Goal: Check status: Check status

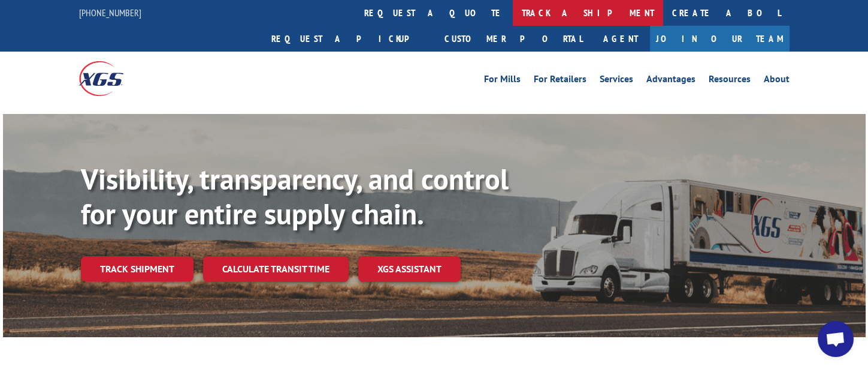
click at [513, 10] on link "track a shipment" at bounding box center [588, 13] width 150 height 26
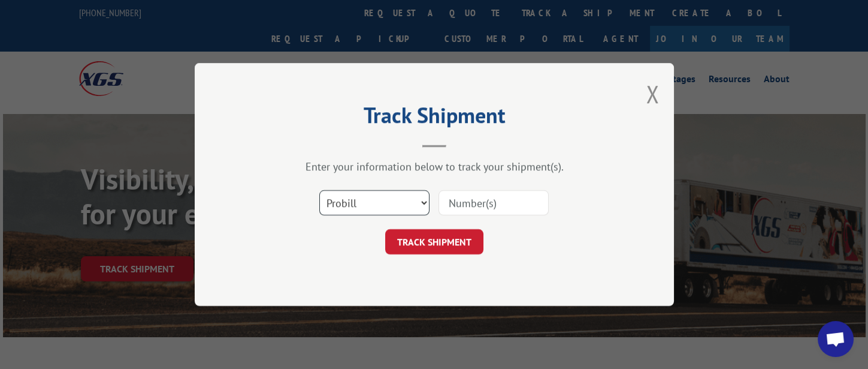
click at [393, 198] on select "Select category... Probill BOL PO" at bounding box center [374, 202] width 110 height 25
select select "bol"
click at [319, 190] on select "Select category... Probill BOL PO" at bounding box center [374, 202] width 110 height 25
click at [456, 205] on input at bounding box center [494, 202] width 110 height 25
type input "326569"
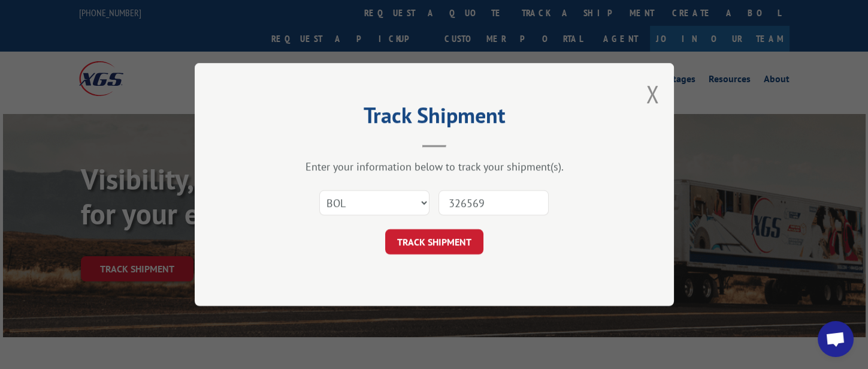
click button "TRACK SHIPMENT" at bounding box center [434, 241] width 98 height 25
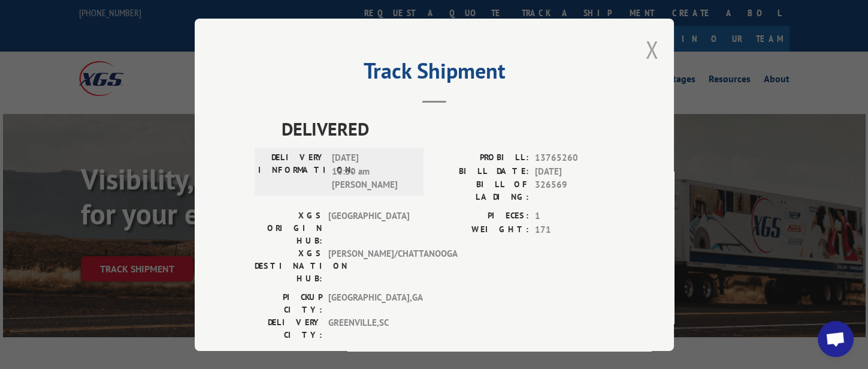
click at [647, 44] on button "Close modal" at bounding box center [652, 50] width 13 height 32
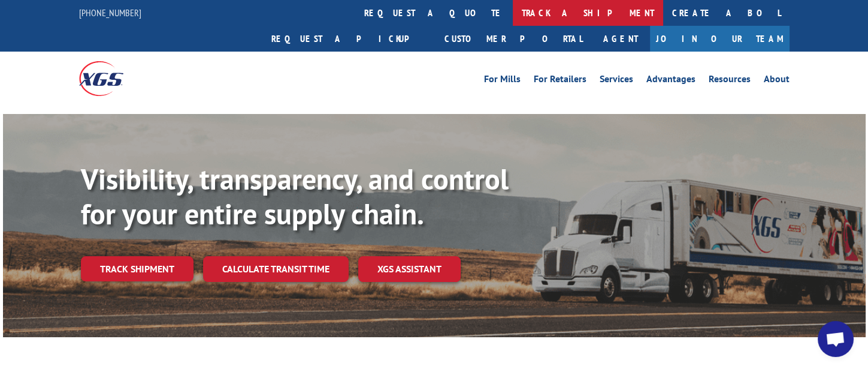
click at [513, 13] on link "track a shipment" at bounding box center [588, 13] width 150 height 26
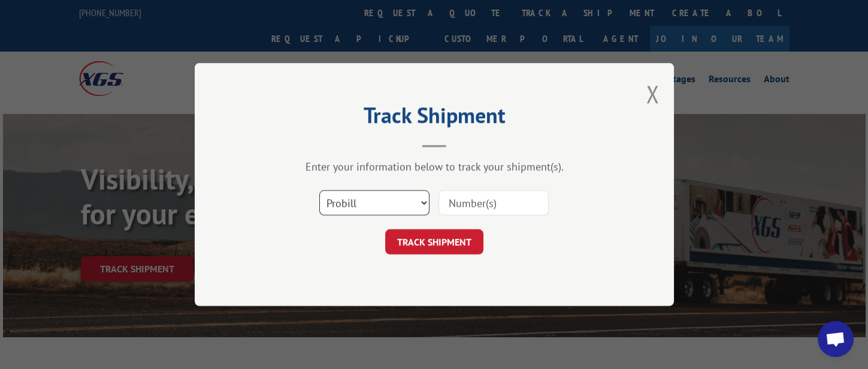
click at [402, 200] on select "Select category... Probill BOL PO" at bounding box center [374, 202] width 110 height 25
select select "bol"
click at [319, 190] on select "Select category... Probill BOL PO" at bounding box center [374, 202] width 110 height 25
click at [475, 199] on input at bounding box center [494, 202] width 110 height 25
type input "326578"
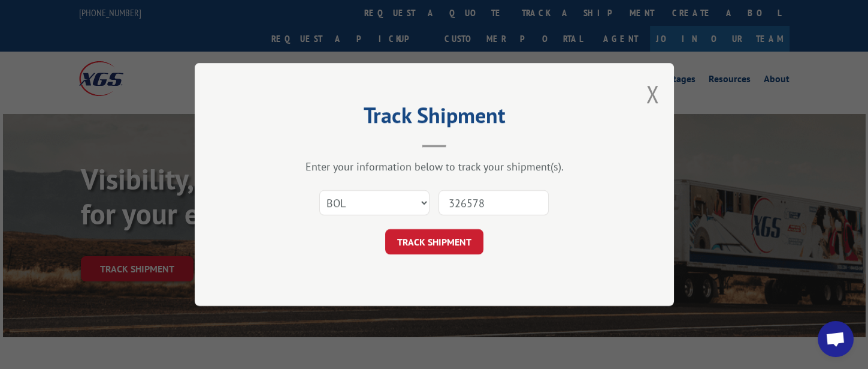
click button "TRACK SHIPMENT" at bounding box center [434, 241] width 98 height 25
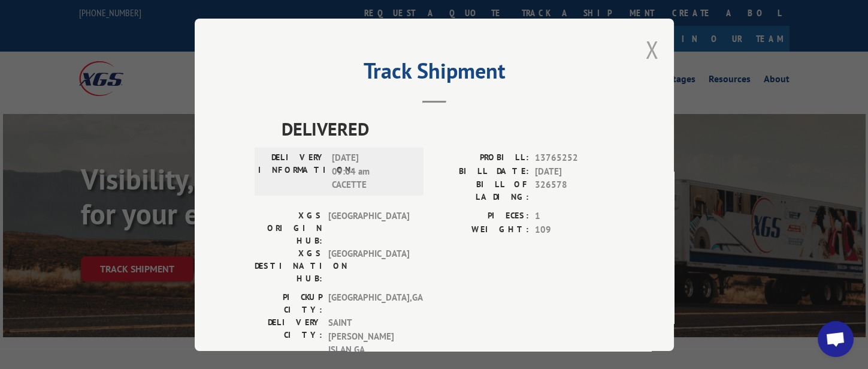
click at [646, 42] on button "Close modal" at bounding box center [652, 50] width 13 height 32
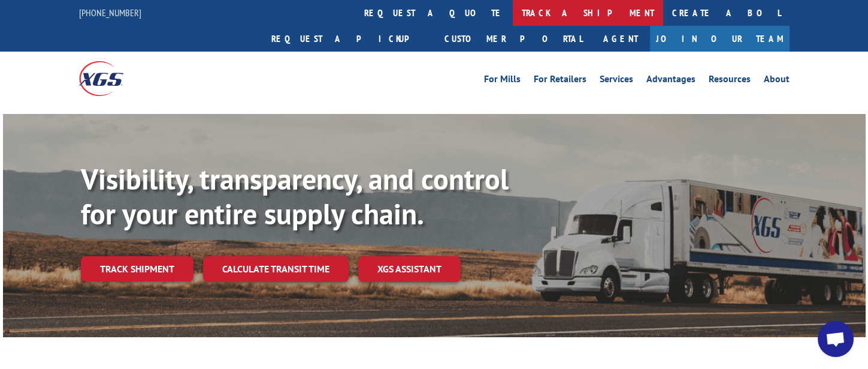
click at [513, 9] on link "track a shipment" at bounding box center [588, 13] width 150 height 26
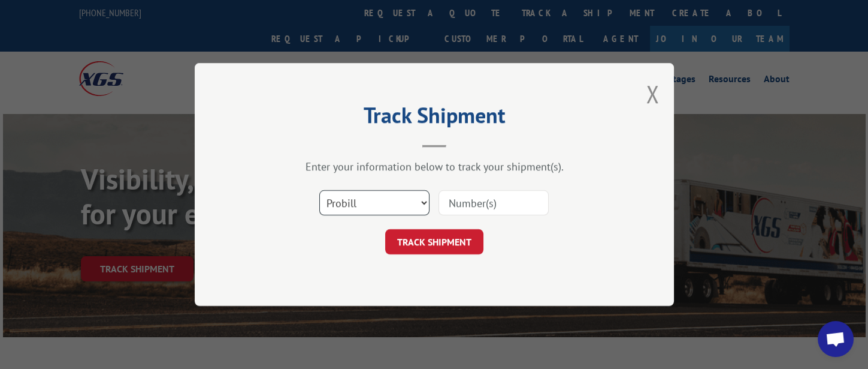
click at [403, 206] on select "Select category... Probill BOL PO" at bounding box center [374, 202] width 110 height 25
select select "bol"
click at [319, 190] on select "Select category... Probill BOL PO" at bounding box center [374, 202] width 110 height 25
click at [476, 204] on input at bounding box center [494, 202] width 110 height 25
type input "326757"
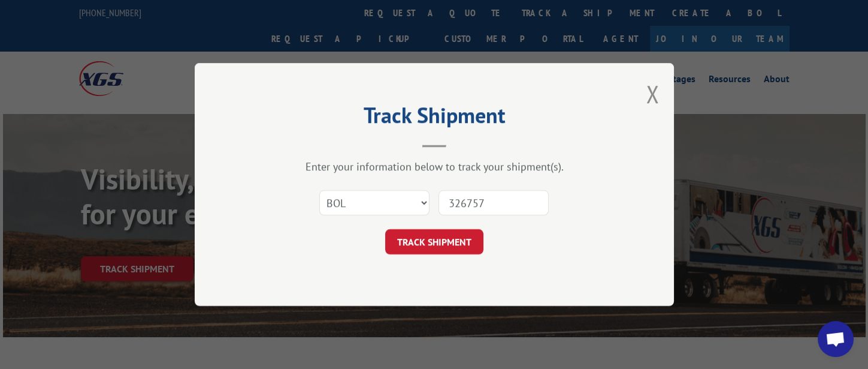
click button "TRACK SHIPMENT" at bounding box center [434, 241] width 98 height 25
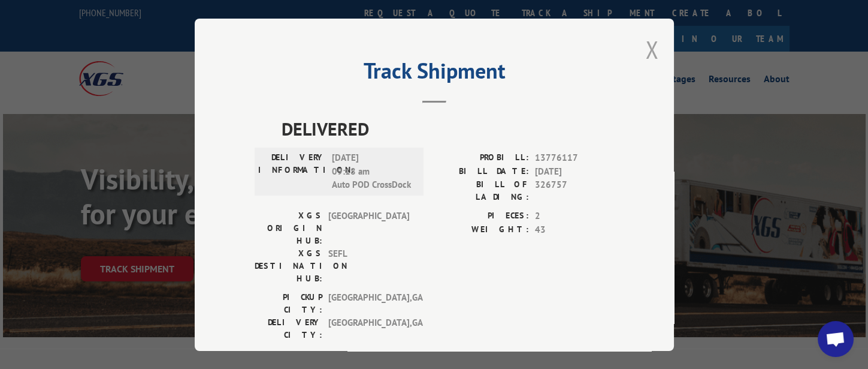
click at [648, 44] on button "Close modal" at bounding box center [652, 50] width 13 height 32
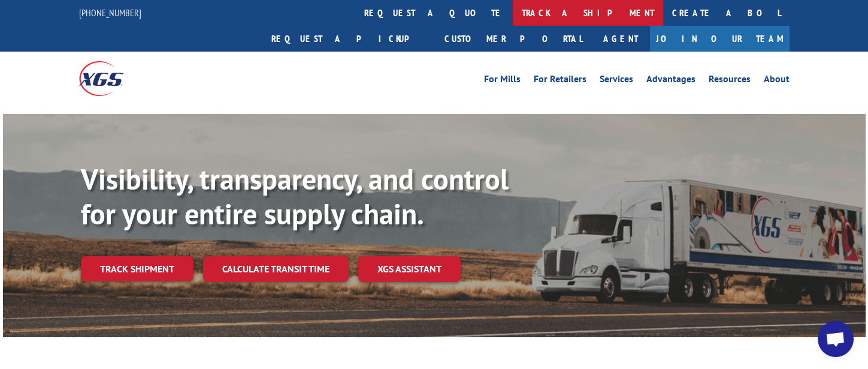
click at [513, 15] on link "track a shipment" at bounding box center [588, 13] width 150 height 26
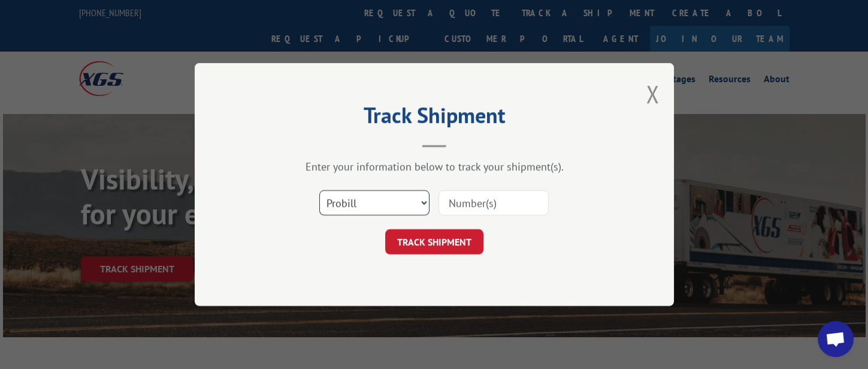
click at [403, 201] on select "Select category... Probill BOL PO" at bounding box center [374, 202] width 110 height 25
select select "bol"
click at [319, 190] on select "Select category... Probill BOL PO" at bounding box center [374, 202] width 110 height 25
click at [482, 210] on input at bounding box center [494, 202] width 110 height 25
type input "326758"
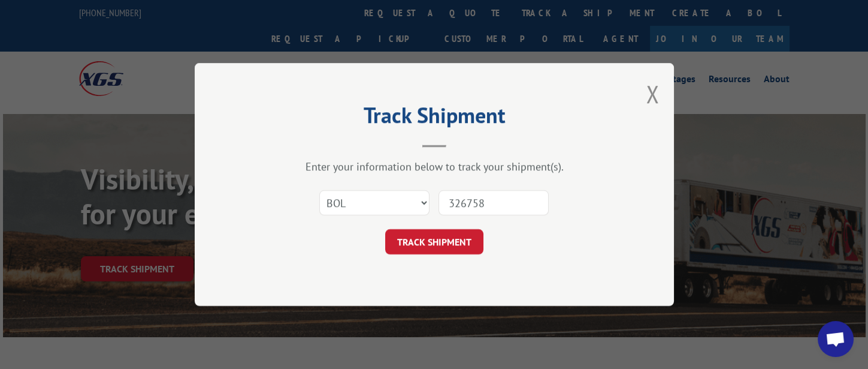
click button "TRACK SHIPMENT" at bounding box center [434, 241] width 98 height 25
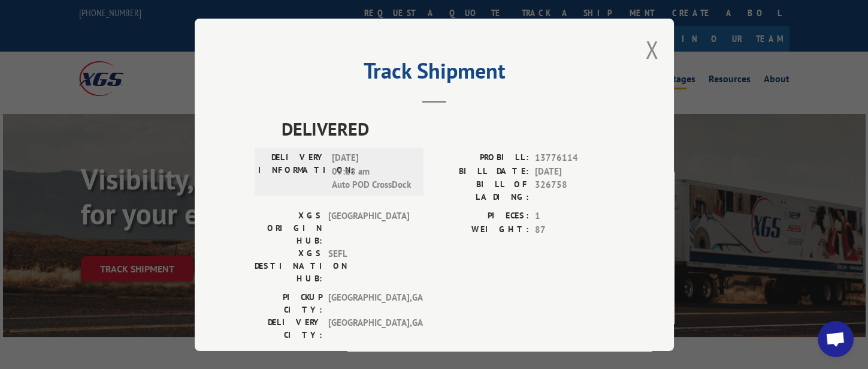
click at [646, 50] on button "Close modal" at bounding box center [652, 50] width 13 height 32
